Goal: Transaction & Acquisition: Purchase product/service

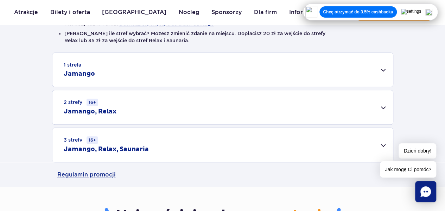
scroll to position [246, 0]
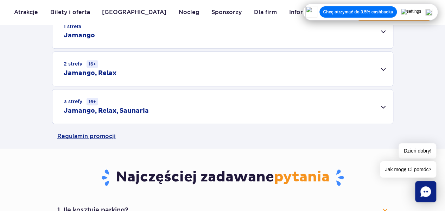
click at [158, 104] on div "3 strefy 16+ Jamango, Relax, Saunaria" at bounding box center [222, 106] width 340 height 34
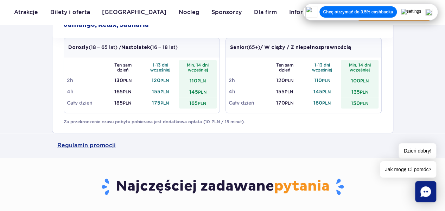
scroll to position [316, 0]
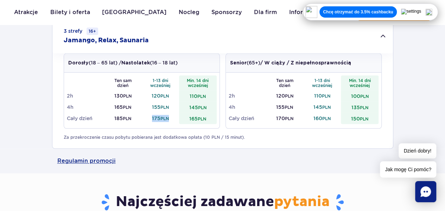
drag, startPoint x: 146, startPoint y: 116, endPoint x: 173, endPoint y: 118, distance: 26.8
click at [173, 118] on td "175 PLN" at bounding box center [161, 118] width 38 height 11
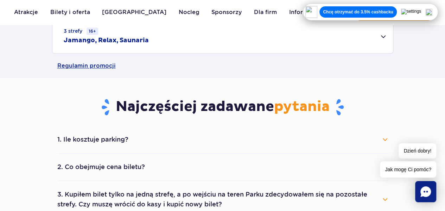
click at [205, 41] on div "3 strefy 16+ Jamango, Relax, Saunaria" at bounding box center [222, 36] width 340 height 34
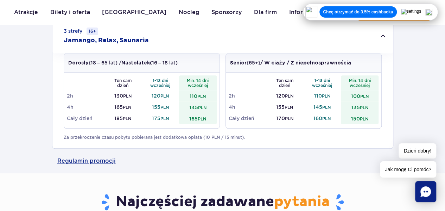
click at [215, 58] on div "Dorosły (18 – 65 lat) / Nastolatek (16 – 18 lat)" at bounding box center [141, 62] width 155 height 19
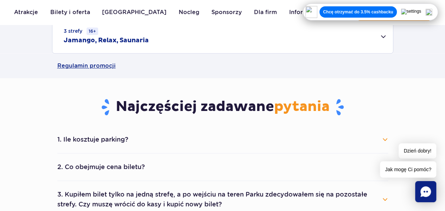
click at [215, 58] on link "Regulamin promocji" at bounding box center [222, 65] width 330 height 25
click at [121, 38] on h2 "Jamango, Relax, Saunaria" at bounding box center [106, 40] width 85 height 8
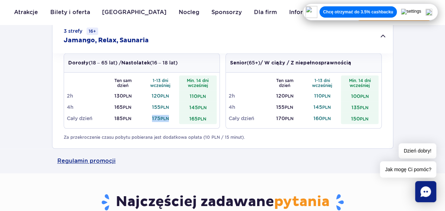
drag, startPoint x: 150, startPoint y: 114, endPoint x: 178, endPoint y: 117, distance: 27.6
click at [178, 117] on td "175 PLN" at bounding box center [161, 118] width 38 height 11
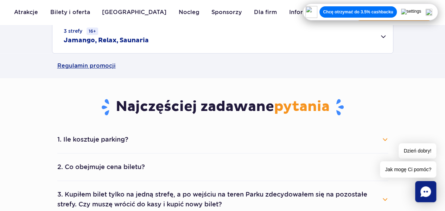
click at [147, 45] on div "3 strefy 16+ Jamango, Relax, Saunaria" at bounding box center [222, 36] width 340 height 34
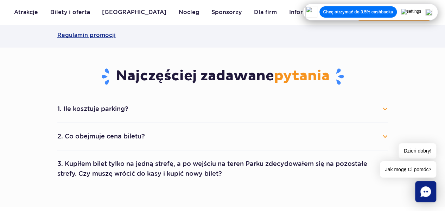
scroll to position [457, 0]
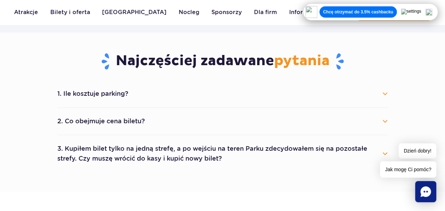
click at [126, 102] on li "1. Ile kosztuje parking? Parking kosztuje 25 zł za każdy rozpoczęty dzień kalen…" at bounding box center [222, 93] width 330 height 27
click at [125, 95] on button "1. Ile kosztuje parking?" at bounding box center [222, 93] width 330 height 15
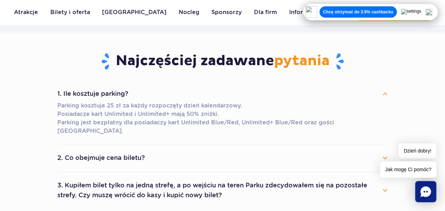
click at [128, 150] on button "2. Co obejmuje cena biletu?" at bounding box center [222, 157] width 330 height 15
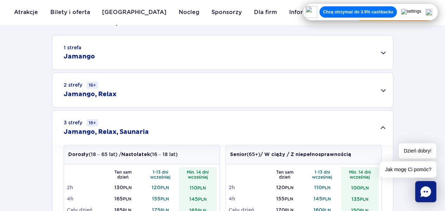
scroll to position [211, 0]
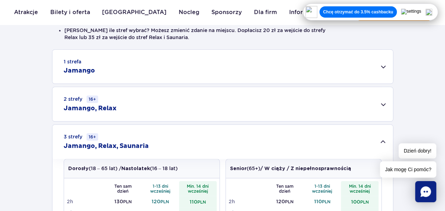
click at [124, 82] on div "1 strefa Jamango" at bounding box center [222, 67] width 340 height 34
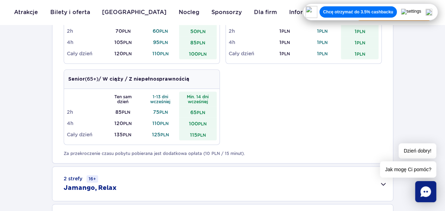
scroll to position [492, 0]
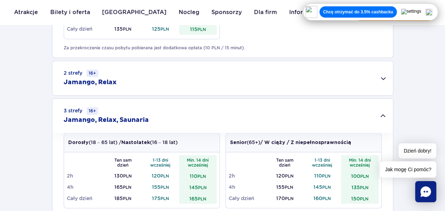
click at [127, 82] on div "2 strefy 16+ Jamango, Relax" at bounding box center [222, 78] width 340 height 34
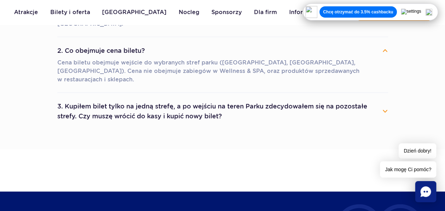
scroll to position [844, 0]
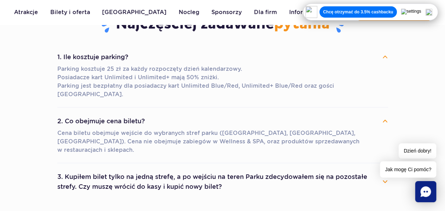
click at [160, 169] on button "3. Kupiłem bilet tylko na jedną strefę, a po wejściu na teren Parku zdecydowałe…" at bounding box center [222, 181] width 330 height 25
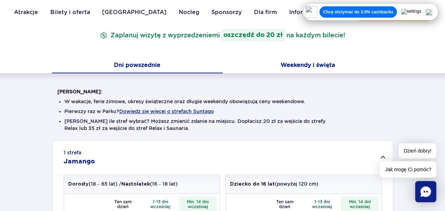
scroll to position [105, 0]
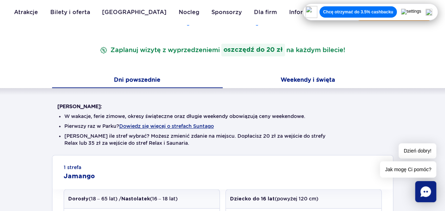
click at [311, 78] on button "Weekendy i święta" at bounding box center [308, 80] width 171 height 15
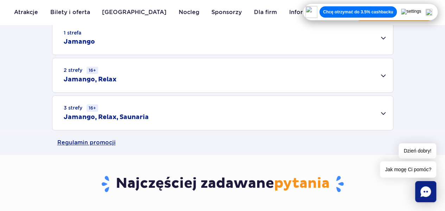
scroll to position [246, 0]
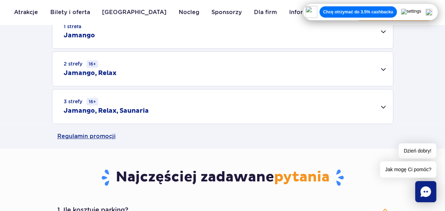
click at [149, 115] on div "3 strefy 16+ Jamango, Relax, Saunaria" at bounding box center [222, 106] width 340 height 34
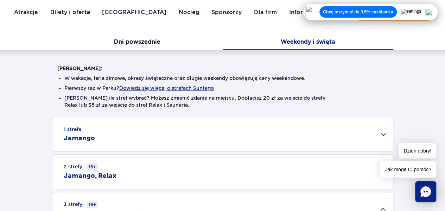
scroll to position [70, 0]
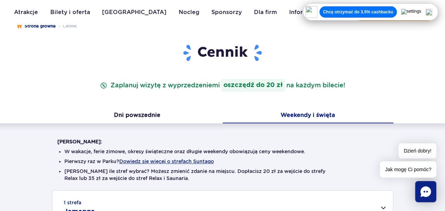
click at [142, 92] on div "Cennik Zaplanuj wizytę z wyprzedzeniem i oszczędź do 20 zł na każdym bilecie!" at bounding box center [222, 76] width 341 height 65
click at [143, 107] on div "Cennik Zaplanuj wizytę z wyprzedzeniem i oszczędź do 20 zł na każdym bilecie!" at bounding box center [222, 76] width 341 height 65
click at [144, 113] on button "Dni powszednie" at bounding box center [137, 115] width 171 height 15
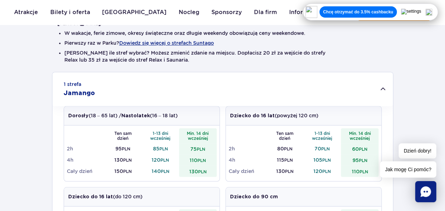
scroll to position [0, 0]
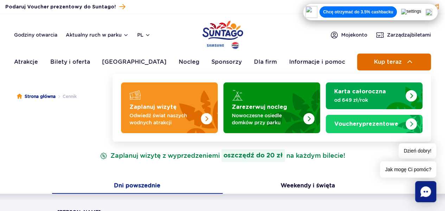
click at [404, 58] on button "Kup teraz" at bounding box center [394, 61] width 74 height 17
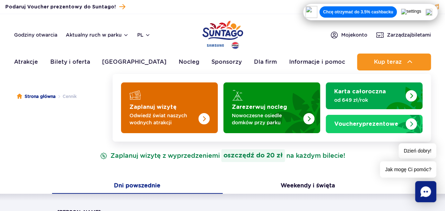
click at [173, 114] on p "Odwiedź świat naszych wodnych atrakcji" at bounding box center [163, 119] width 69 height 14
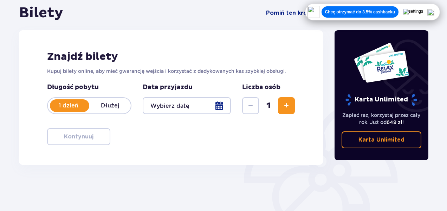
click at [297, 107] on div "Znajdź bilety Kupuj bilety online, aby mieć gwarancję wejścia i korzystać z ded…" at bounding box center [171, 97] width 304 height 134
click at [289, 107] on span "Zwiększ" at bounding box center [286, 105] width 8 height 8
click at [183, 107] on div at bounding box center [187, 105] width 88 height 17
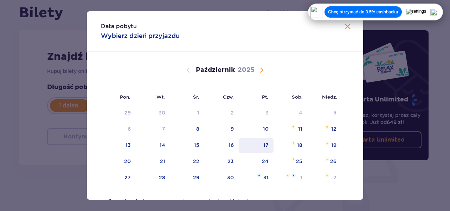
click at [269, 143] on div "17" at bounding box center [256, 144] width 35 height 15
type input "17.10.25"
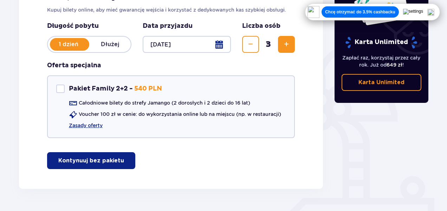
scroll to position [141, 0]
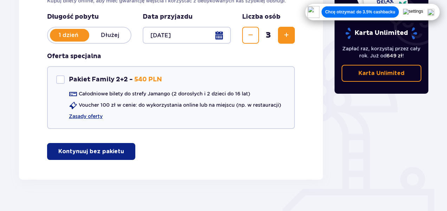
click at [92, 148] on p "Kontynuuj bez pakietu" at bounding box center [91, 151] width 66 height 8
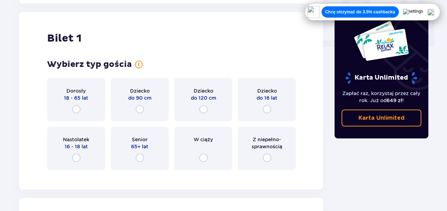
scroll to position [320, 0]
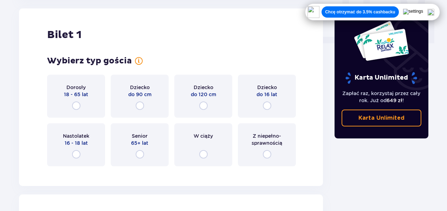
click at [76, 107] on input "radio" at bounding box center [76, 105] width 8 height 8
radio input "true"
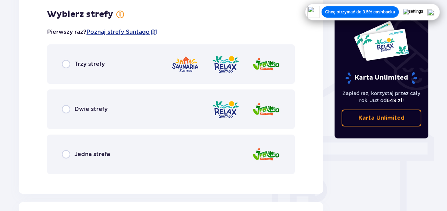
scroll to position [491, 0]
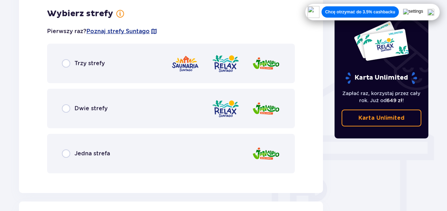
click at [86, 61] on span "Trzy strefy" at bounding box center [90, 63] width 30 height 8
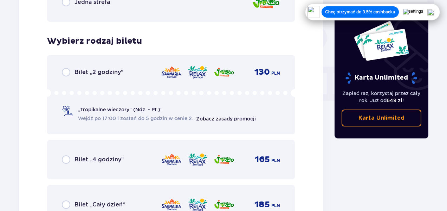
scroll to position [670, 0]
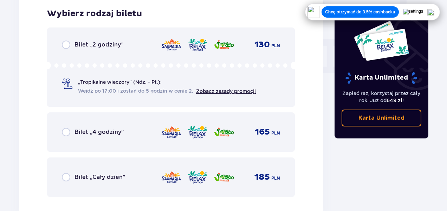
click at [107, 180] on span "Bilet „Cały dzień”" at bounding box center [100, 177] width 51 height 8
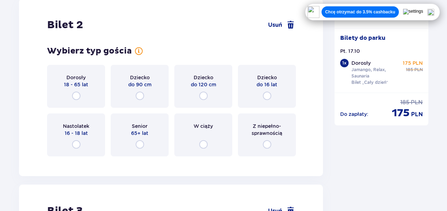
scroll to position [878, 0]
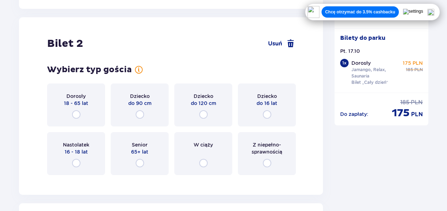
click at [73, 113] on input "radio" at bounding box center [76, 114] width 8 height 8
radio input "true"
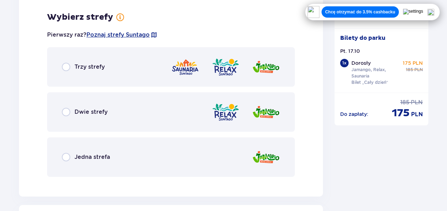
scroll to position [1058, 0]
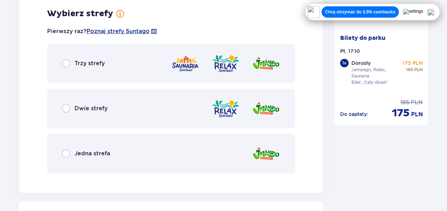
click at [99, 61] on span "Trzy strefy" at bounding box center [90, 63] width 30 height 8
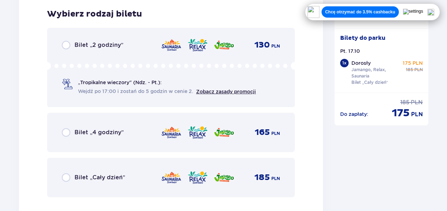
scroll to position [1236, 0]
click at [103, 175] on span "Bilet „Cały dzień”" at bounding box center [100, 177] width 51 height 8
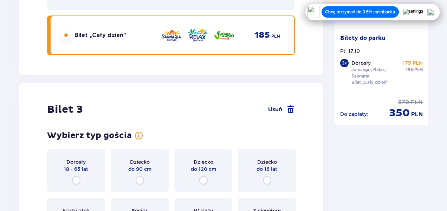
scroll to position [1453, 0]
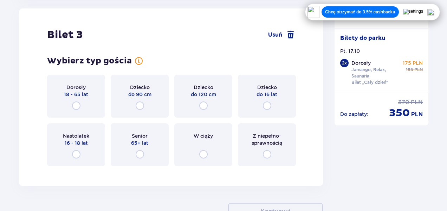
click at [80, 101] on input "radio" at bounding box center [76, 105] width 8 height 8
radio input "true"
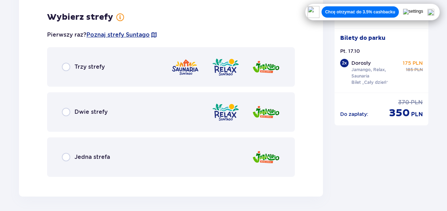
scroll to position [1624, 0]
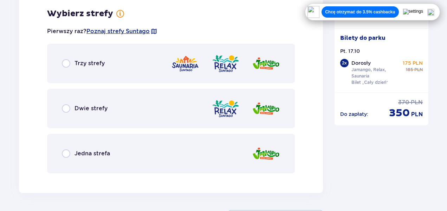
click at [99, 69] on div "Trzy strefy" at bounding box center [171, 63] width 248 height 39
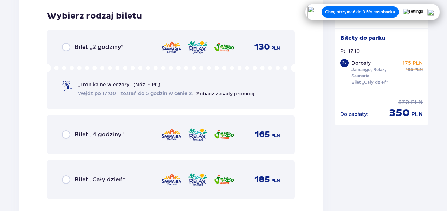
scroll to position [1803, 0]
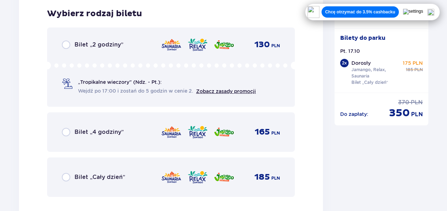
click at [104, 176] on span "Bilet „Cały dzień”" at bounding box center [100, 177] width 51 height 8
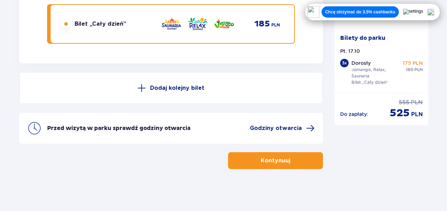
scroll to position [1956, 0]
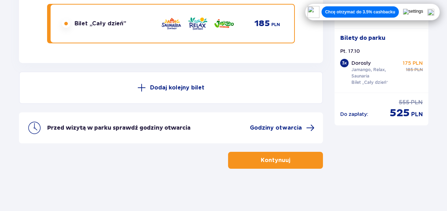
click at [284, 158] on p "Kontynuuj" at bounding box center [276, 160] width 30 height 8
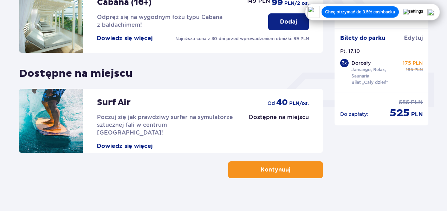
scroll to position [266, 0]
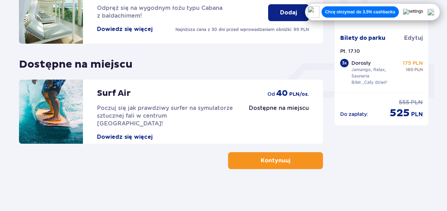
click at [271, 158] on p "Kontynuuj" at bounding box center [276, 160] width 30 height 8
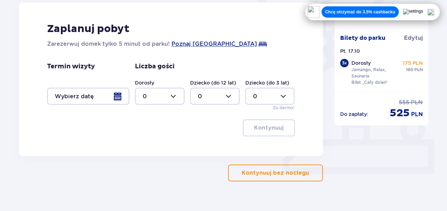
scroll to position [202, 0]
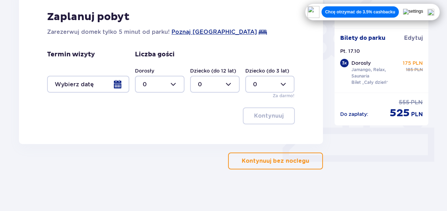
click at [242, 153] on button "Kontynuuj bez noclegu" at bounding box center [275, 160] width 95 height 17
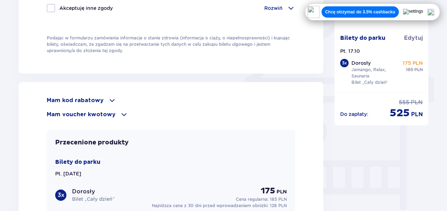
scroll to position [565, 0]
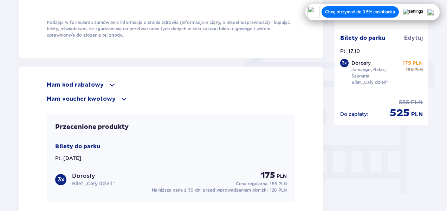
click at [88, 81] on p "Mam kod rabatowy" at bounding box center [75, 85] width 57 height 8
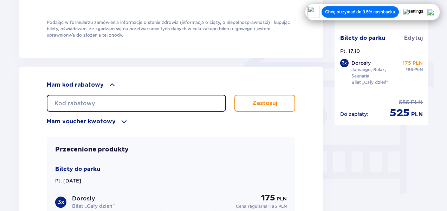
click at [106, 97] on input "text" at bounding box center [136, 103] width 179 height 17
click at [81, 102] on input "Student 30" at bounding box center [136, 103] width 179 height 17
click at [78, 101] on input "Student 30" at bounding box center [136, 103] width 179 height 17
type input "Student30"
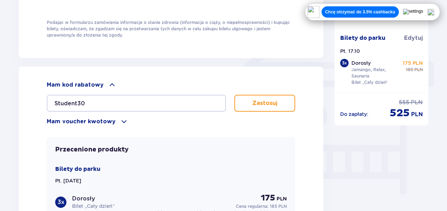
click at [250, 99] on button "Zastosuj" at bounding box center [264, 103] width 61 height 17
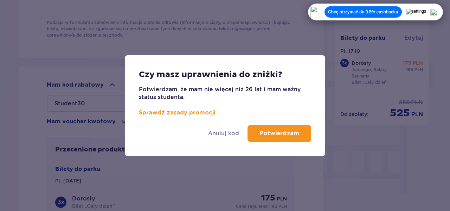
click at [271, 134] on p "Potwierdzam" at bounding box center [279, 133] width 40 height 8
